Goal: Information Seeking & Learning: Learn about a topic

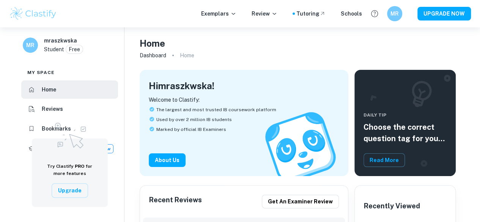
click at [38, 131] on li "Bookmarks" at bounding box center [69, 128] width 97 height 18
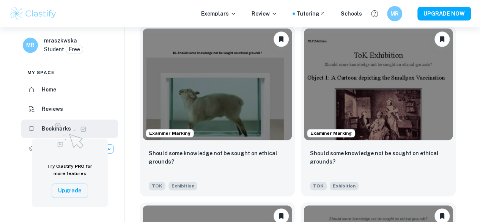
scroll to position [398, 0]
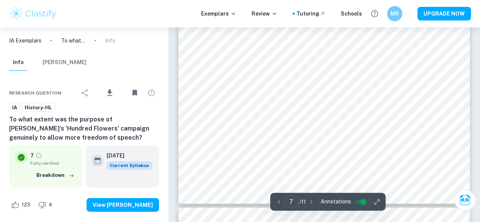
scroll to position [2390, 0]
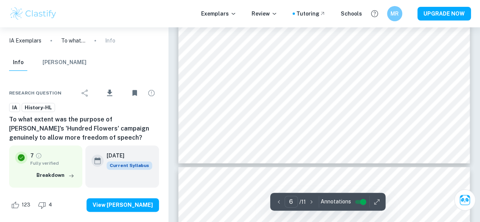
type input "5"
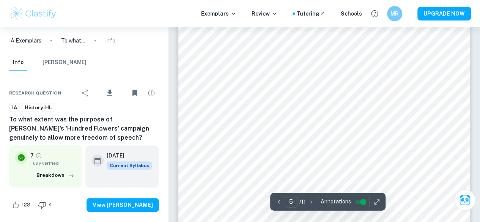
scroll to position [1659, 0]
